Goal: Task Accomplishment & Management: Use online tool/utility

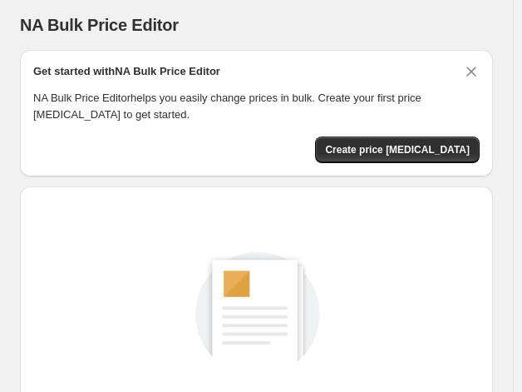
scroll to position [240, 0]
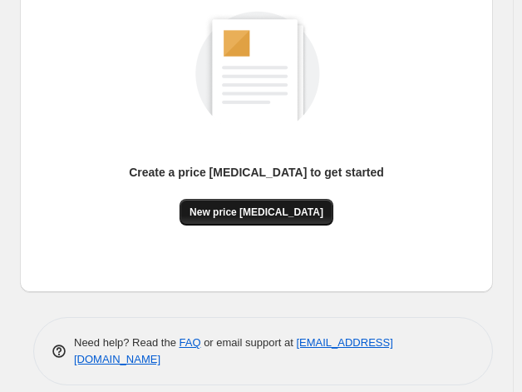
click at [270, 215] on span "New price [MEDICAL_DATA]" at bounding box center [257, 211] width 134 height 13
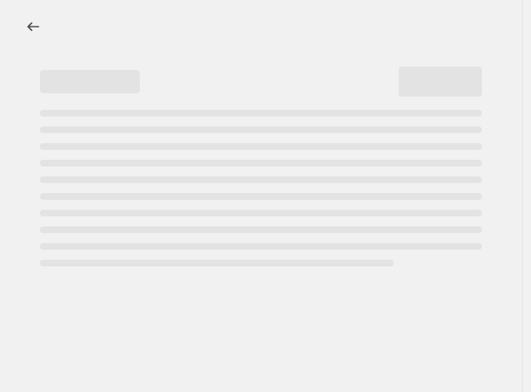
select select "percentage"
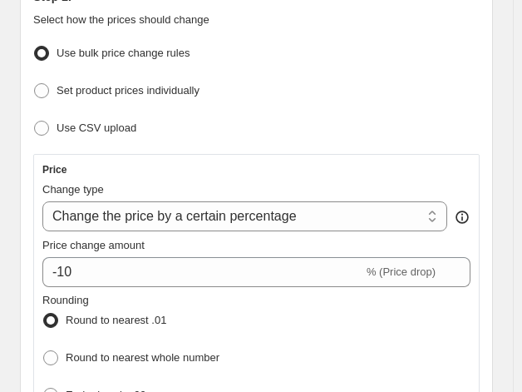
scroll to position [376, 0]
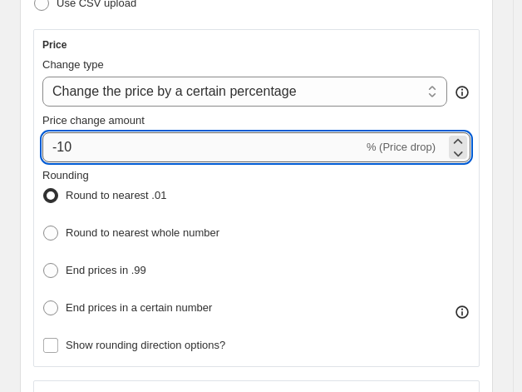
click at [146, 146] on input "-10" at bounding box center [202, 147] width 321 height 30
type input "-1"
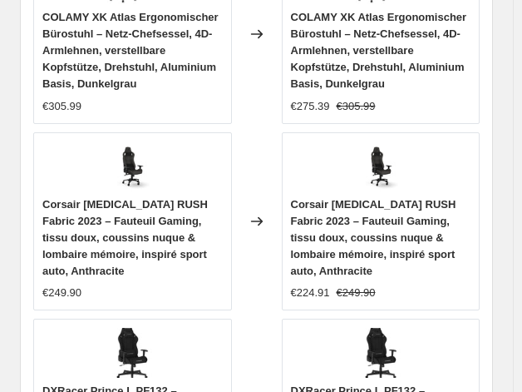
scroll to position [2337, 0]
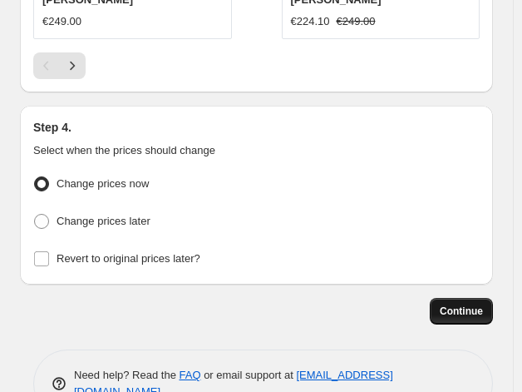
type input "-35"
click at [480, 304] on span "Continue" at bounding box center [461, 310] width 43 height 13
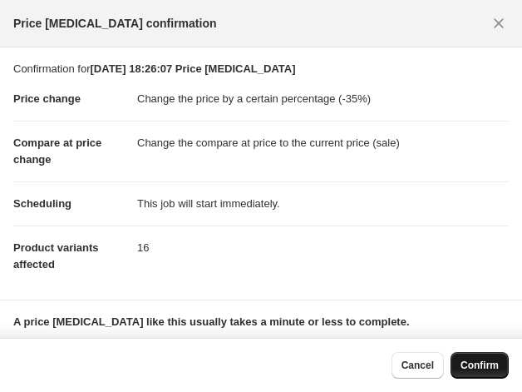
click at [487, 363] on span "Confirm" at bounding box center [480, 365] width 38 height 13
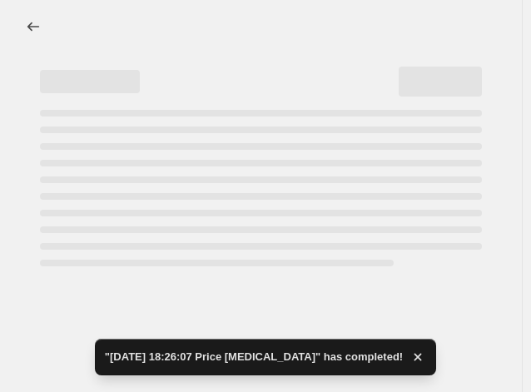
select select "percentage"
